Goal: Task Accomplishment & Management: Manage account settings

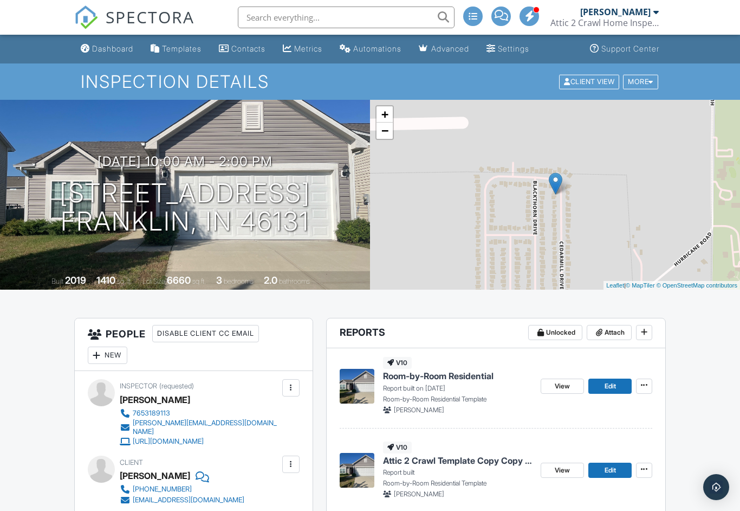
click at [647, 383] on icon at bounding box center [644, 385] width 7 height 8
click at [608, 462] on label "Delete Report" at bounding box center [590, 465] width 112 height 25
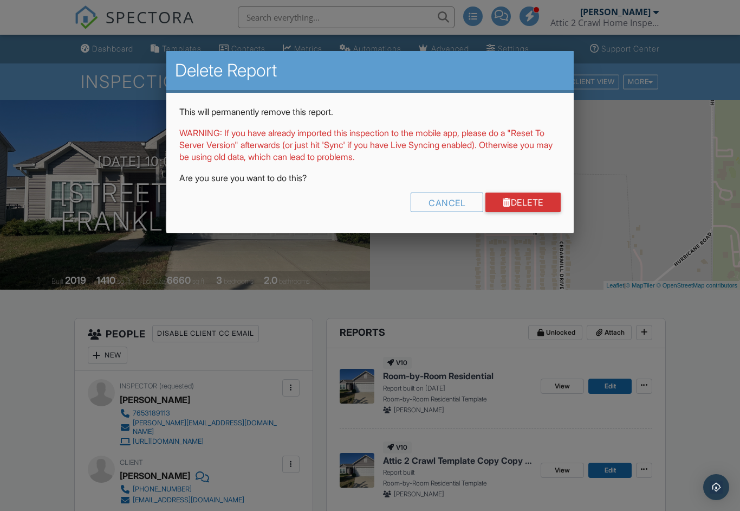
click at [531, 189] on div "This will permanently remove this report. WARNING: If you have already imported…" at bounding box center [369, 163] width 407 height 140
click at [517, 207] on link "Delete" at bounding box center [523, 202] width 75 height 20
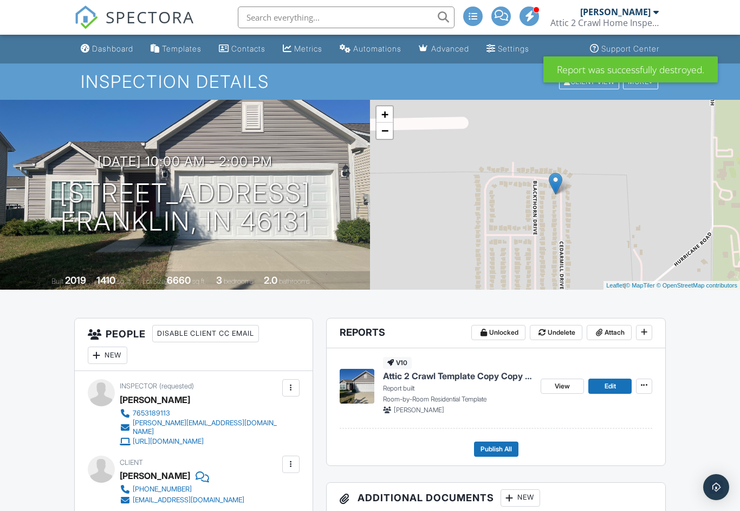
click at [613, 385] on span "Edit" at bounding box center [610, 386] width 11 height 11
